Goal: Check status

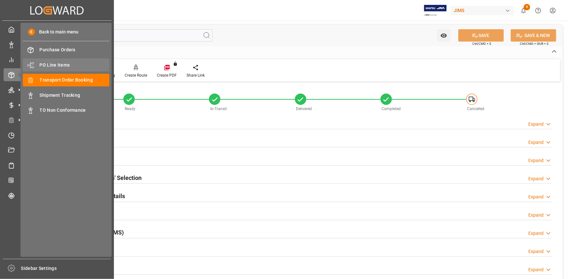
scroll to position [208, 0]
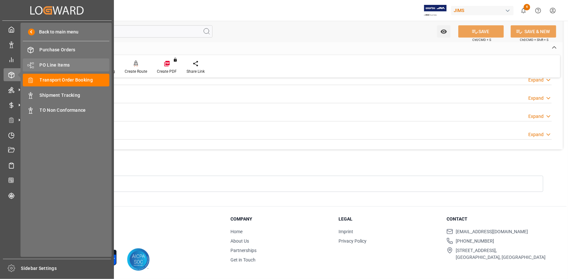
click at [60, 61] on div "PO Line Items PO Line Items" at bounding box center [66, 65] width 87 height 13
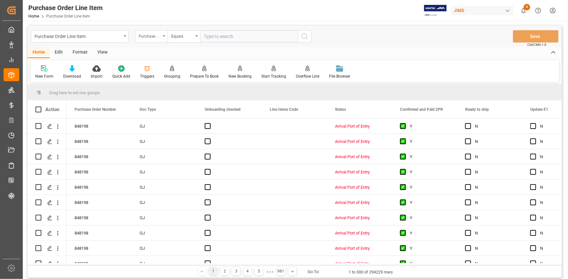
click at [152, 33] on div "Purchase Order Number" at bounding box center [150, 35] width 22 height 7
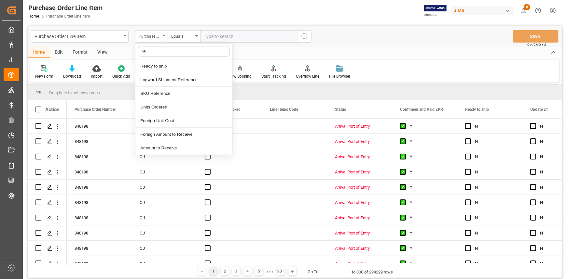
type input "ref"
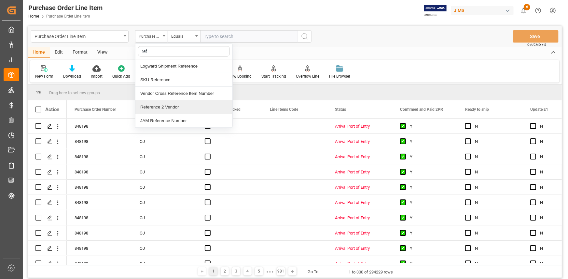
click at [168, 105] on div "Reference 2 Vendor" at bounding box center [183, 108] width 97 height 14
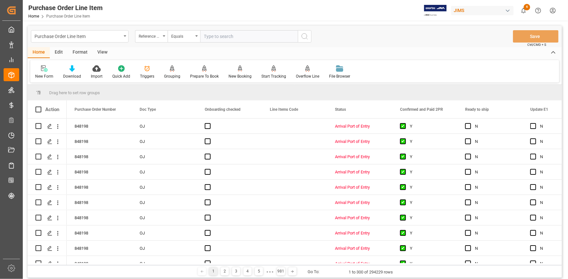
click at [211, 37] on input "text" at bounding box center [249, 36] width 98 height 12
paste input "22-10298-CN"
type input "22-10298-CN"
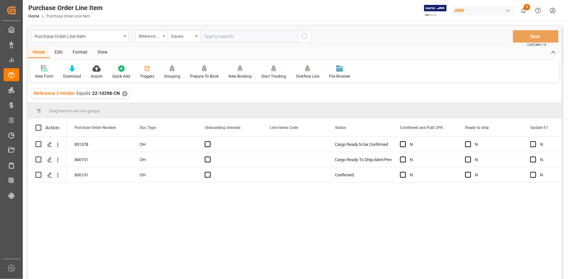
click at [78, 51] on div "Format" at bounding box center [80, 52] width 25 height 11
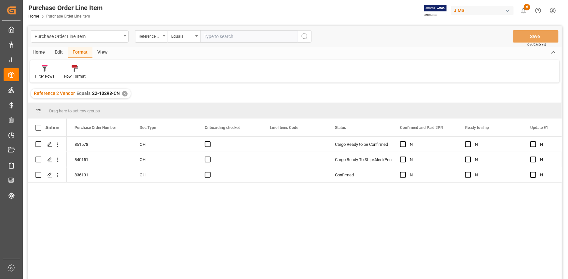
click at [39, 51] on div "Home" at bounding box center [39, 52] width 22 height 11
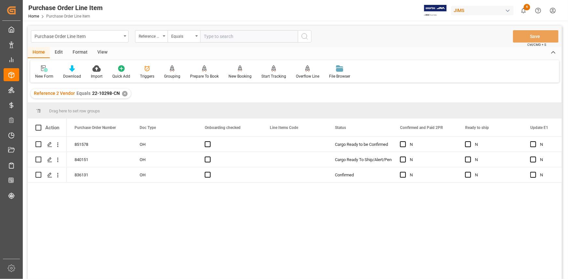
click at [96, 53] on div "View" at bounding box center [102, 52] width 20 height 11
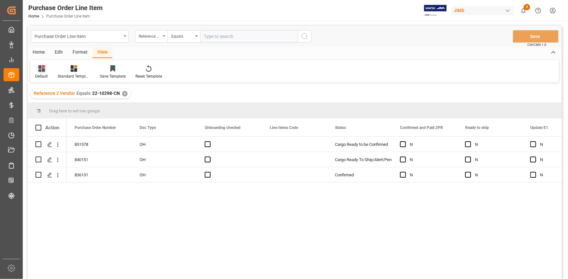
click at [46, 74] on div "Default" at bounding box center [41, 77] width 13 height 6
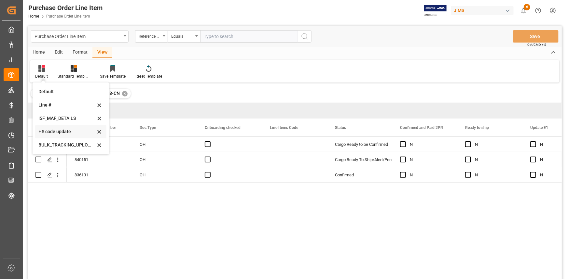
click at [63, 132] on div "HS code update" at bounding box center [66, 131] width 57 height 7
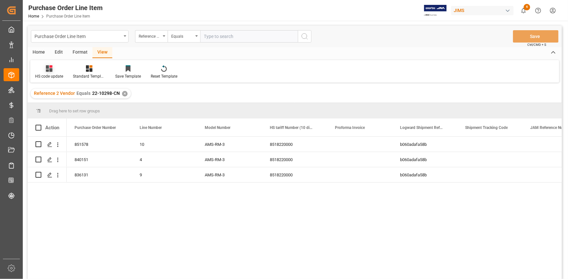
click at [50, 71] on icon at bounding box center [49, 68] width 7 height 7
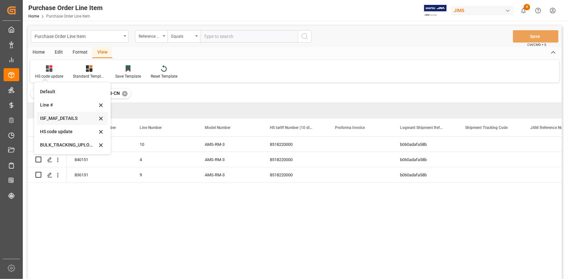
click at [67, 119] on div "ISF_MAF_DETAILS" at bounding box center [68, 118] width 57 height 7
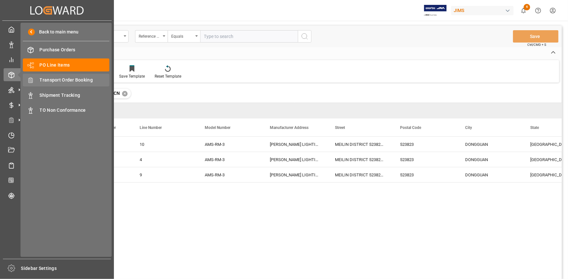
click at [62, 81] on span "Transport Order Booking" at bounding box center [75, 80] width 70 height 7
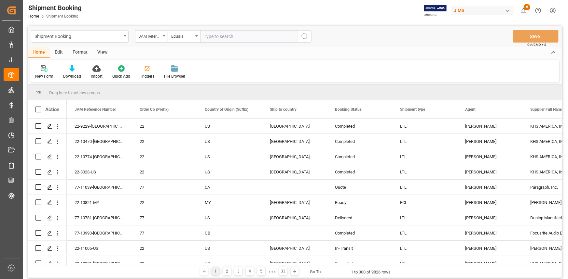
click at [230, 37] on input "text" at bounding box center [249, 36] width 98 height 12
paste input "22-10298-CN"
type input "22-10298-CN"
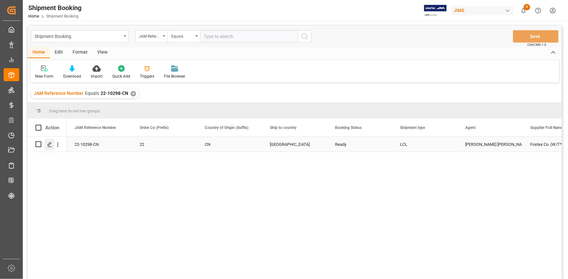
click at [49, 145] on polygon "Press SPACE to select this row." at bounding box center [49, 143] width 3 height 3
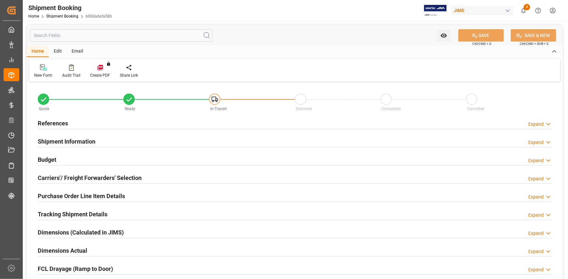
type input "0"
type input "61"
type input "16784.6878"
type input "1547.1225"
type input "2300"
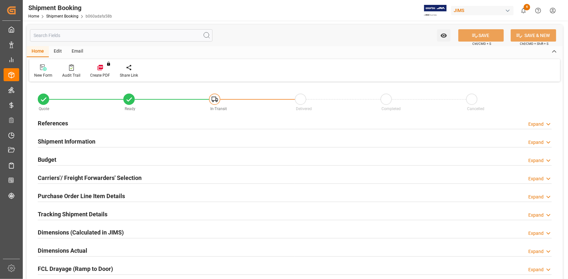
type input "44203.5"
type input "3"
type input "[DATE]"
click at [108, 122] on div "References Expand" at bounding box center [295, 123] width 514 height 12
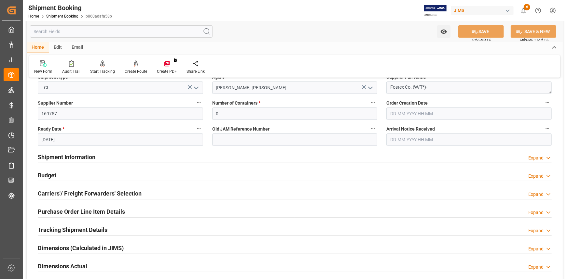
scroll to position [118, 0]
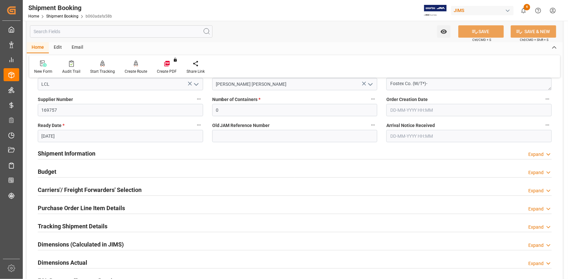
click at [143, 151] on div "Shipment Information Expand" at bounding box center [295, 153] width 514 height 12
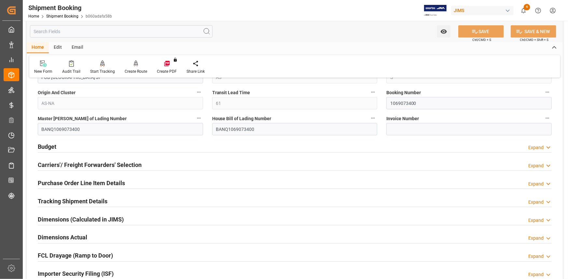
scroll to position [414, 0]
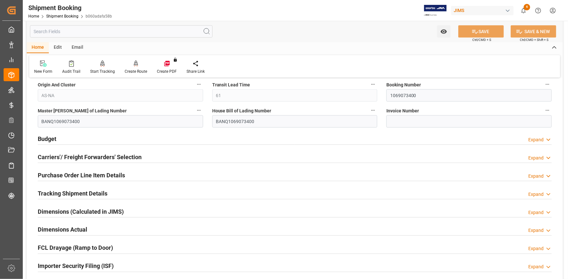
click at [140, 136] on div "Budget Expand" at bounding box center [295, 138] width 514 height 12
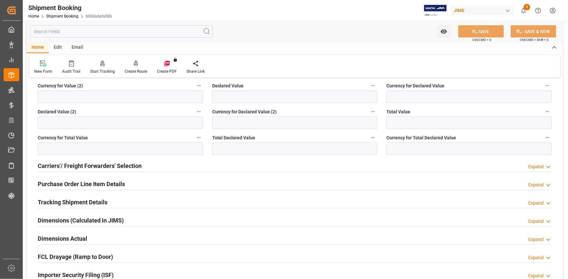
scroll to position [591, 0]
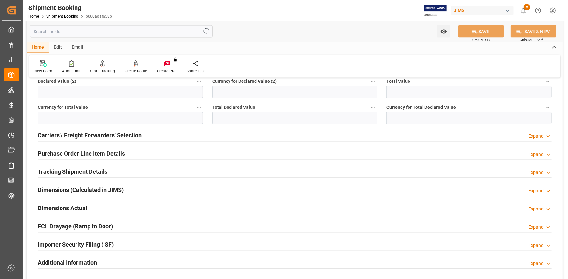
click at [152, 153] on div "Purchase Order Line Item Details Expand" at bounding box center [295, 153] width 514 height 12
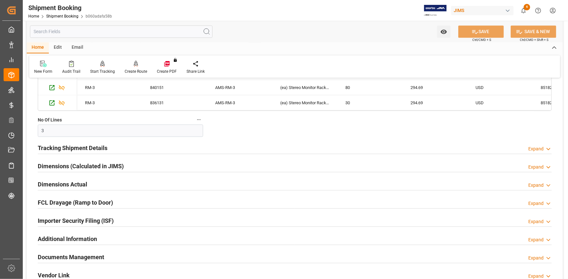
scroll to position [769, 0]
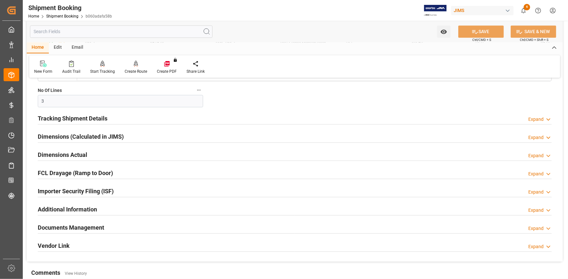
click at [136, 187] on div "Importer Security Filing (ISF) Expand" at bounding box center [295, 191] width 514 height 12
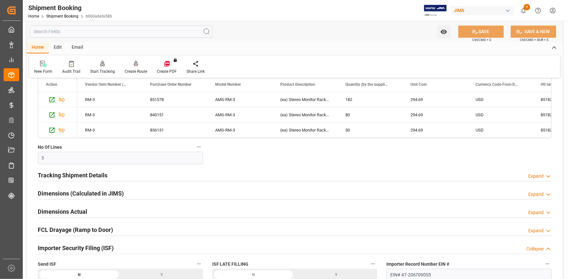
scroll to position [709, 0]
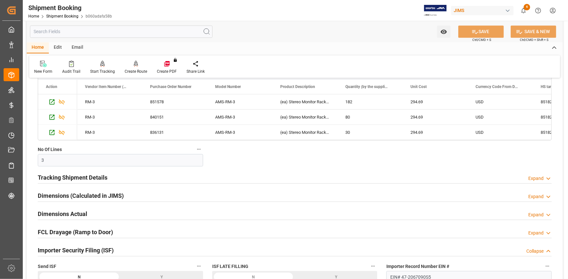
click at [142, 176] on div "Tracking Shipment Details Expand" at bounding box center [295, 177] width 514 height 12
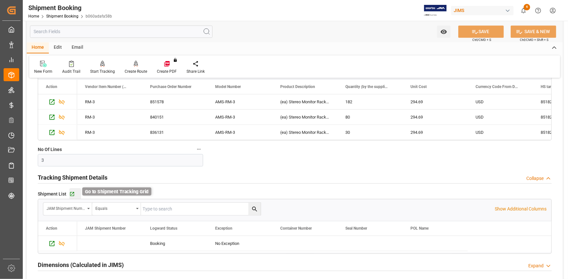
click at [69, 193] on icon "button" at bounding box center [72, 195] width 6 height 6
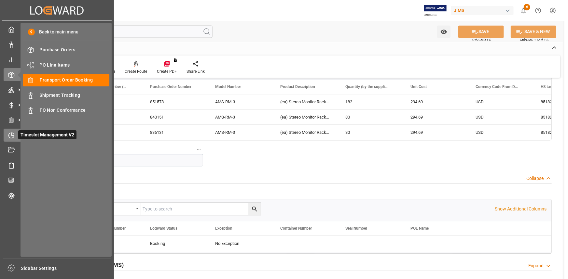
click at [11, 135] on icon at bounding box center [12, 134] width 3 height 3
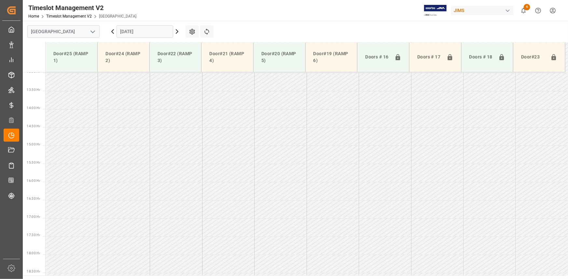
scroll to position [476, 0]
click at [93, 32] on polyline "open menu" at bounding box center [93, 32] width 4 height 2
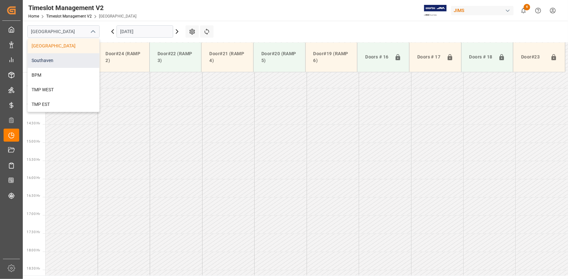
click at [65, 60] on div "Southaven" at bounding box center [64, 60] width 72 height 15
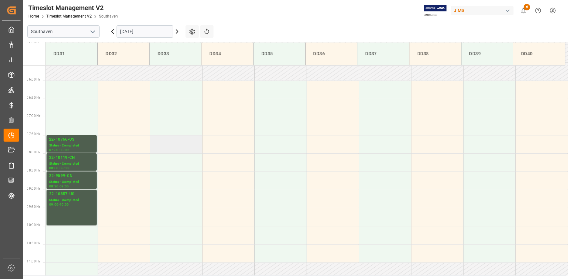
scroll to position [203, 0]
click at [70, 147] on div "Status - Completed" at bounding box center [71, 146] width 45 height 6
click at [75, 197] on div "22-10857-US" at bounding box center [71, 195] width 45 height 7
click at [71, 179] on div "22-9599-CN" at bounding box center [71, 176] width 45 height 7
click at [68, 163] on div "Status - Completed" at bounding box center [71, 165] width 45 height 6
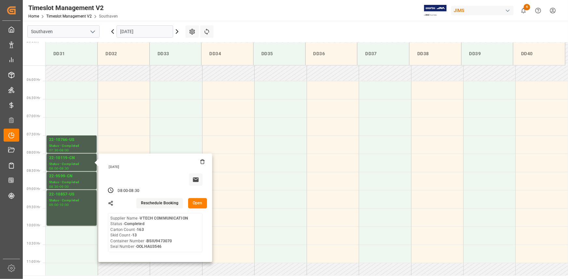
click at [140, 32] on input "[DATE]" at bounding box center [144, 31] width 57 height 12
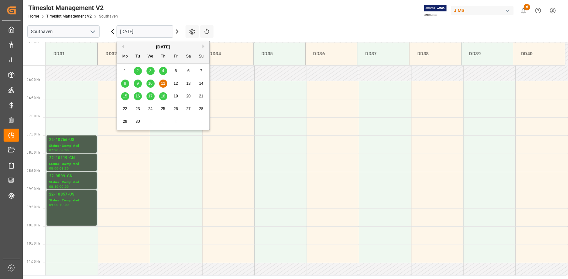
click at [164, 84] on span "11" at bounding box center [163, 83] width 4 height 5
click at [151, 31] on input "[DATE]" at bounding box center [144, 31] width 57 height 12
click at [125, 97] on span "15" at bounding box center [125, 96] width 4 height 5
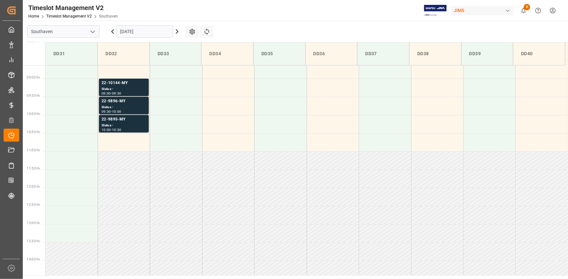
scroll to position [262, 0]
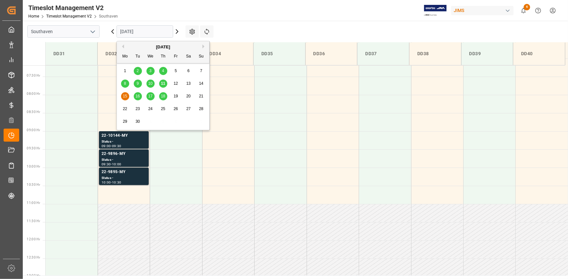
click at [150, 32] on input "[DATE]" at bounding box center [144, 31] width 57 height 12
click at [136, 96] on span "16" at bounding box center [137, 96] width 4 height 5
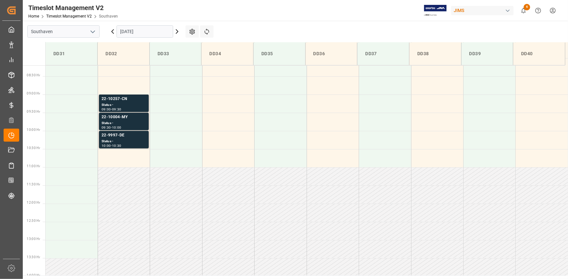
scroll to position [290, 0]
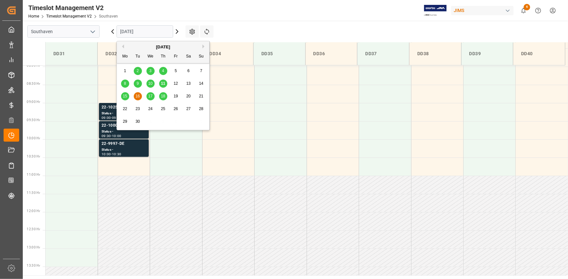
click at [146, 32] on input "[DATE]" at bounding box center [144, 31] width 57 height 12
click at [150, 84] on span "10" at bounding box center [150, 83] width 4 height 5
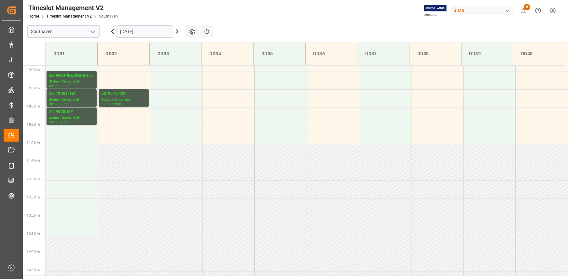
scroll to position [291, 0]
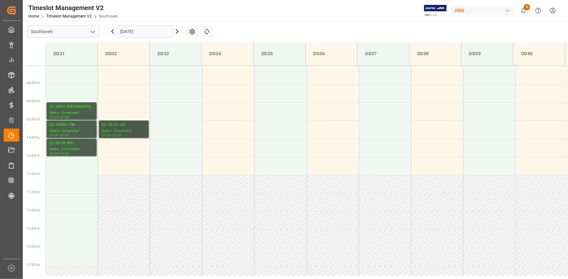
click at [125, 133] on div "Status - Completed" at bounding box center [123, 131] width 45 height 6
click at [76, 114] on div "Status - Completed" at bounding box center [71, 113] width 45 height 6
click at [78, 126] on div "22-10061-TW" at bounding box center [71, 125] width 45 height 7
click at [133, 29] on input "[DATE]" at bounding box center [144, 31] width 57 height 12
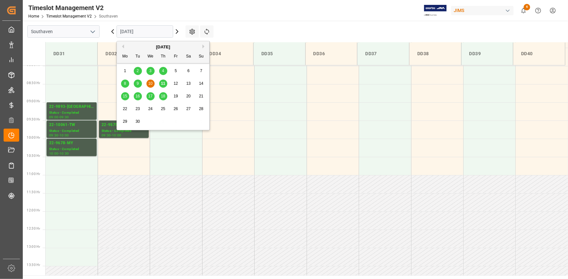
click at [126, 85] on span "8" at bounding box center [125, 83] width 2 height 5
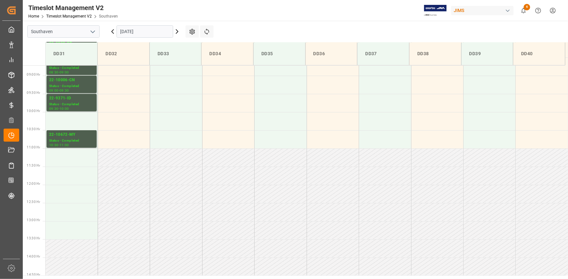
scroll to position [258, 0]
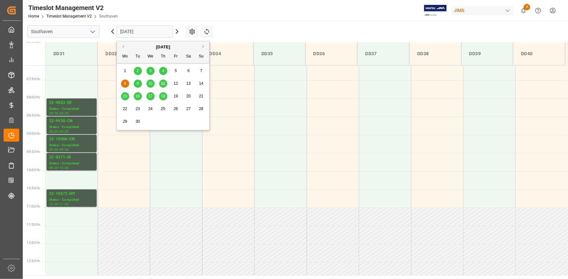
click at [133, 32] on input "[DATE]" at bounding box center [144, 31] width 57 height 12
click at [137, 84] on span "9" at bounding box center [138, 83] width 2 height 5
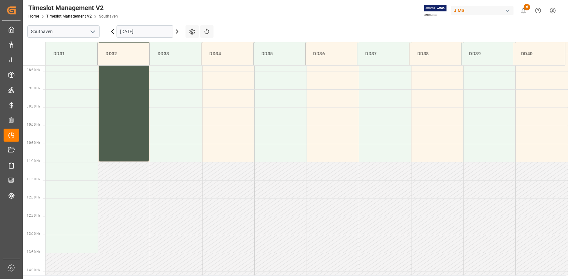
scroll to position [261, 0]
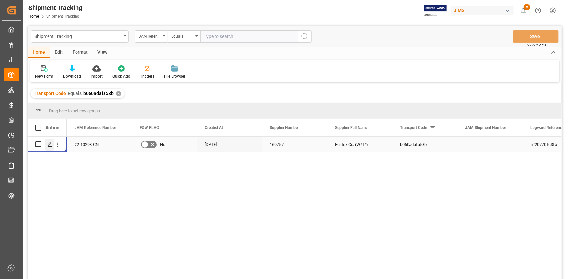
click at [51, 145] on icon "Press SPACE to select this row." at bounding box center [49, 144] width 5 height 5
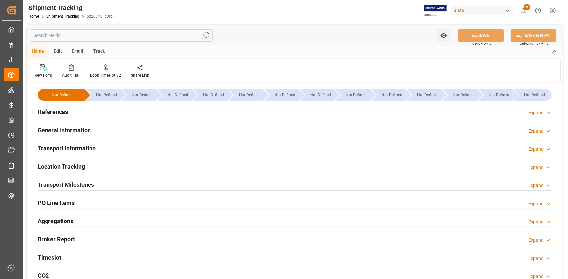
type input "29-07-2025"
click at [128, 112] on div "References Expand" at bounding box center [295, 111] width 514 height 12
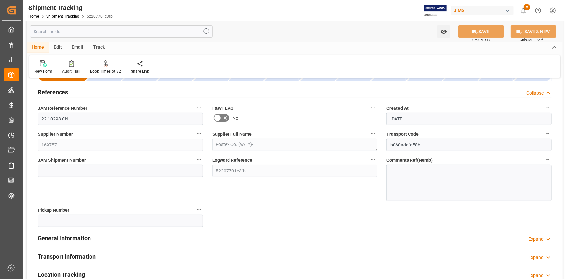
scroll to position [59, 0]
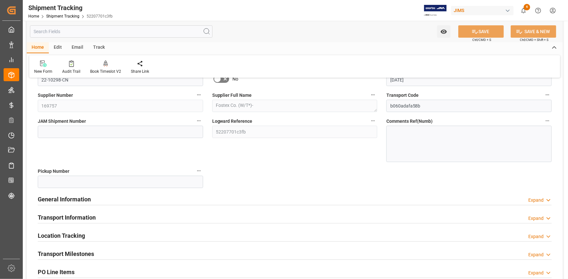
click at [141, 198] on div "General Information Expand" at bounding box center [295, 199] width 514 height 12
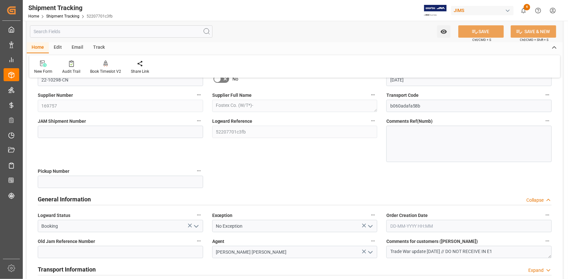
scroll to position [148, 0]
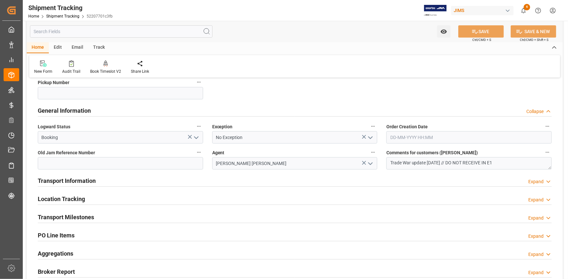
click at [124, 187] on div at bounding box center [295, 187] width 514 height 0
click at [126, 182] on div "Transport Information Expand" at bounding box center [295, 180] width 514 height 12
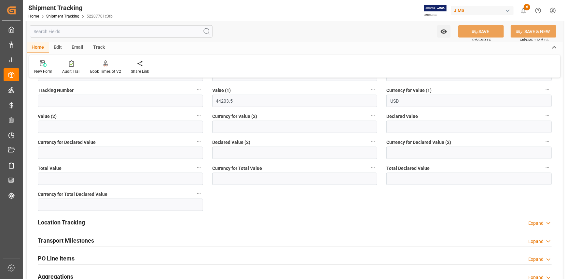
scroll to position [443, 0]
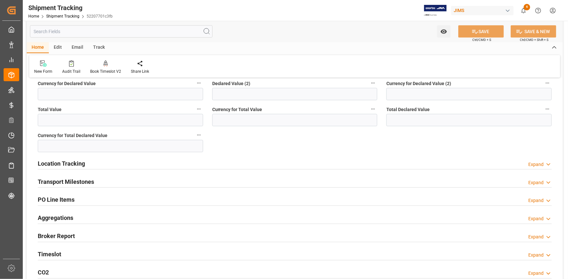
click at [121, 179] on div "Transport Milestones Expand" at bounding box center [295, 181] width 514 height 12
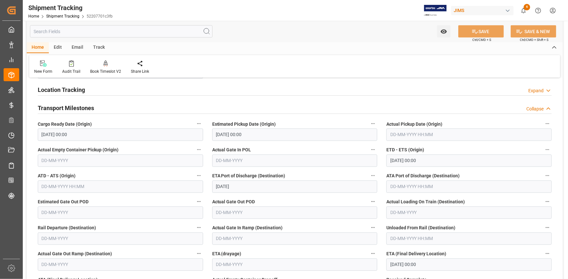
scroll to position [532, 0]
